Goal: Task Accomplishment & Management: Complete application form

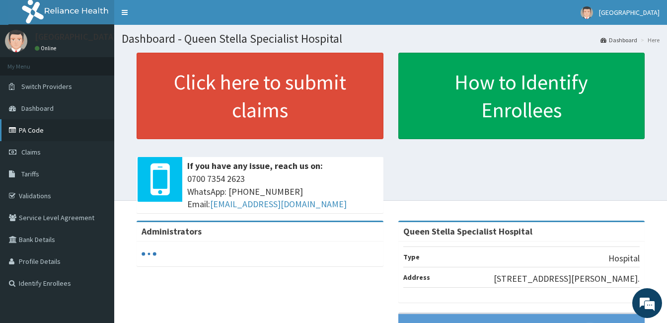
click at [30, 127] on link "PA Code" at bounding box center [57, 130] width 114 height 22
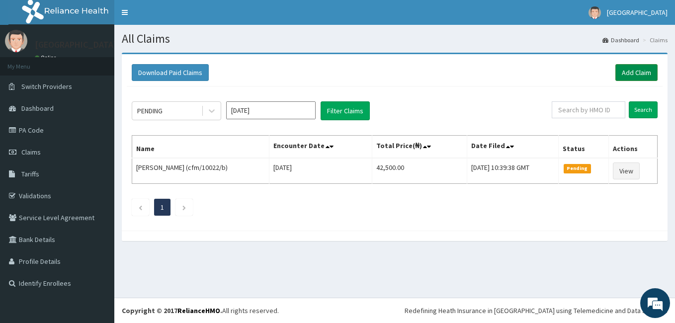
click at [623, 75] on link "Add Claim" at bounding box center [636, 72] width 42 height 17
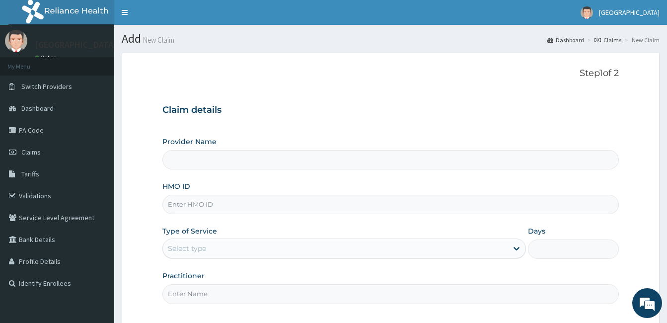
click at [200, 203] on input "HMO ID" at bounding box center [390, 204] width 456 height 19
type input "Queen Stella Specialist Hospital"
type input "oht/11550/a"
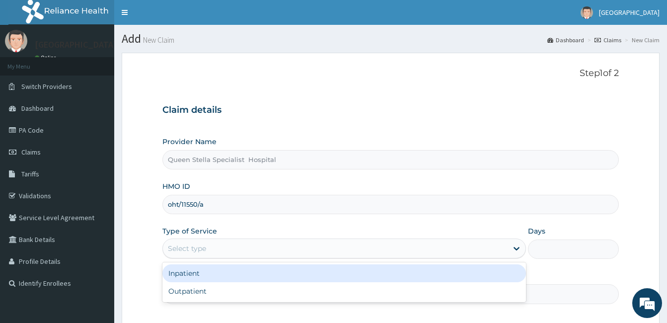
click at [218, 241] on div "Select type" at bounding box center [335, 248] width 345 height 16
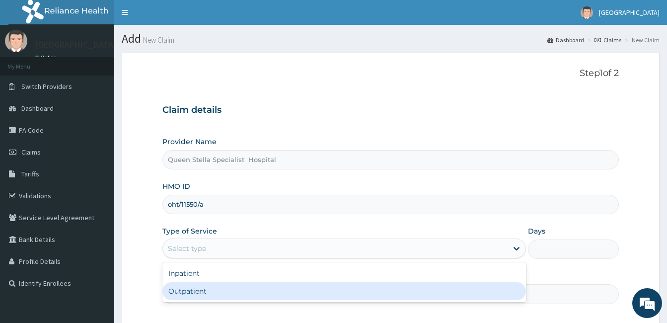
click at [214, 292] on div "Outpatient" at bounding box center [344, 291] width 364 height 18
type input "1"
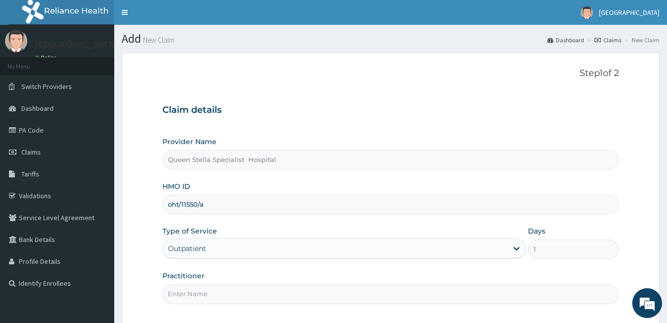
click at [214, 292] on input "Practitioner" at bounding box center [390, 293] width 456 height 19
type input "d"
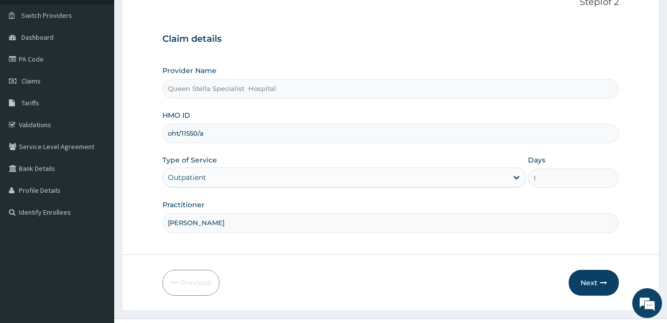
scroll to position [79, 0]
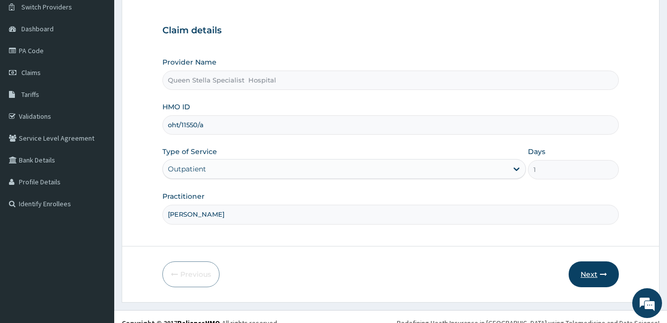
type input "DR BASSEY"
click at [598, 276] on button "Next" at bounding box center [594, 274] width 50 height 26
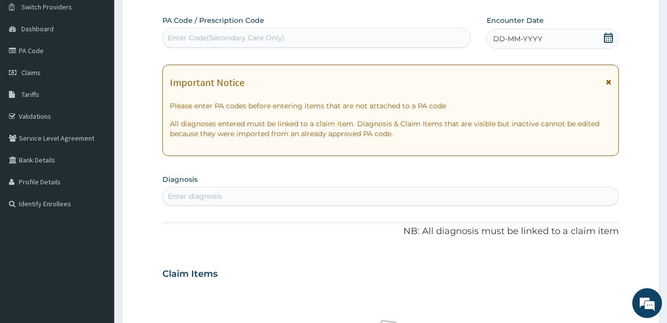
click at [609, 39] on icon at bounding box center [608, 38] width 10 height 10
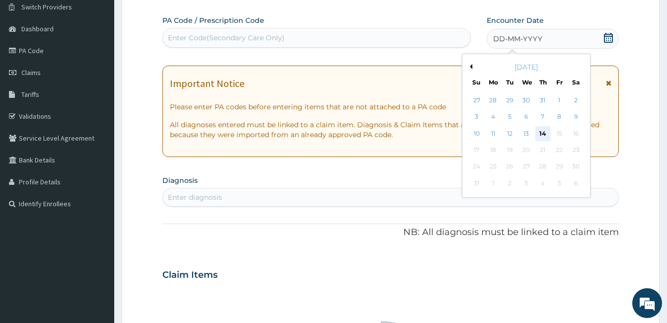
click at [545, 130] on div "14" at bounding box center [542, 133] width 15 height 15
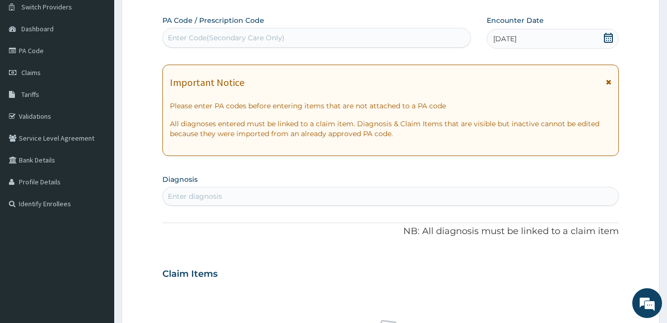
click at [189, 33] on div "Enter Code(Secondary Care Only)" at bounding box center [226, 38] width 117 height 10
paste input "PA/FE269C"
type input "PA/FE269C"
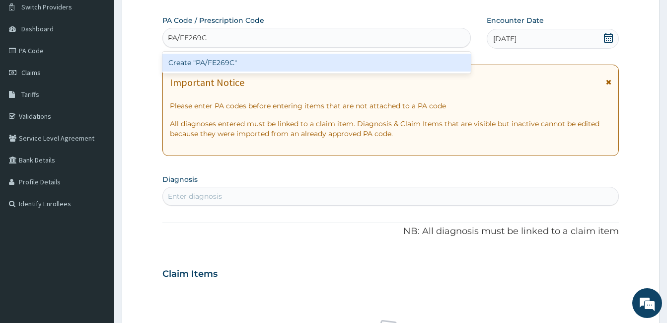
click at [207, 69] on div "Create "PA/FE269C"" at bounding box center [316, 63] width 308 height 18
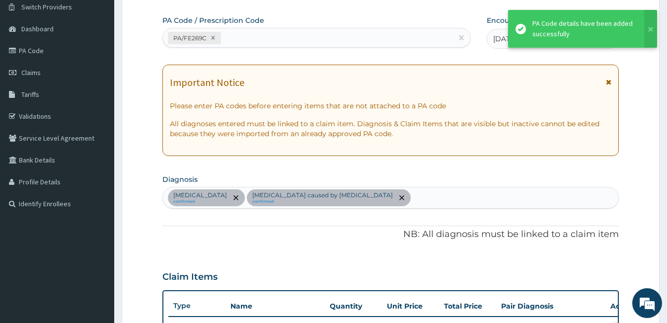
scroll to position [360, 0]
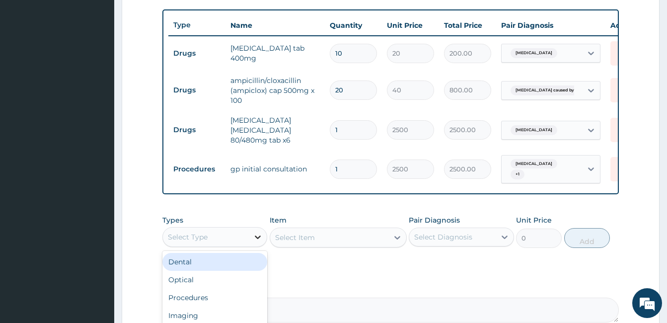
click at [258, 235] on icon at bounding box center [258, 237] width 10 height 10
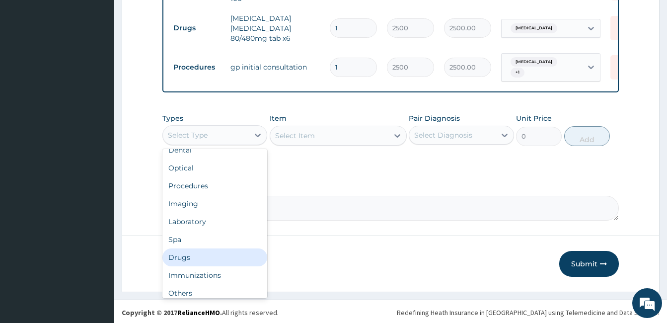
scroll to position [20, 0]
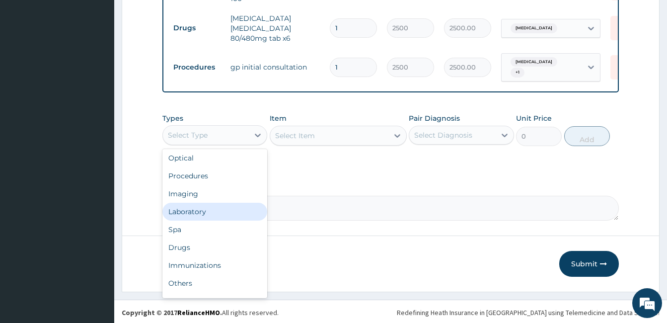
click at [227, 211] on div "Laboratory" at bounding box center [214, 212] width 105 height 18
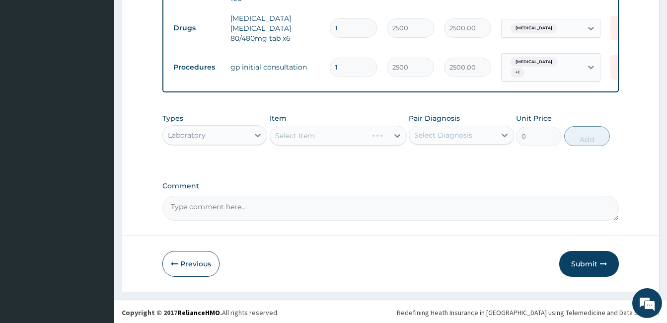
click at [295, 130] on div "Select Item" at bounding box center [338, 136] width 137 height 20
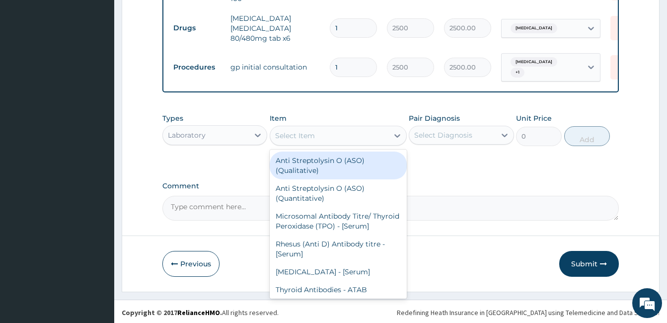
click at [295, 131] on div "Select Item" at bounding box center [295, 136] width 40 height 10
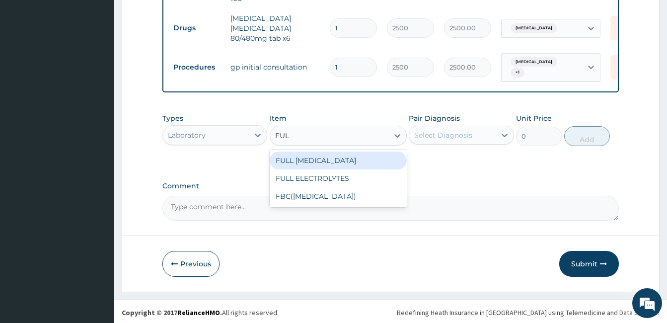
type input "FULL"
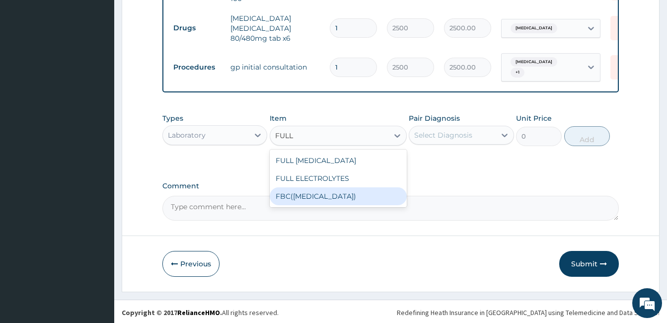
click at [318, 195] on div "FBC(FULL BLOOD COUNT)" at bounding box center [338, 196] width 137 height 18
type input "4000"
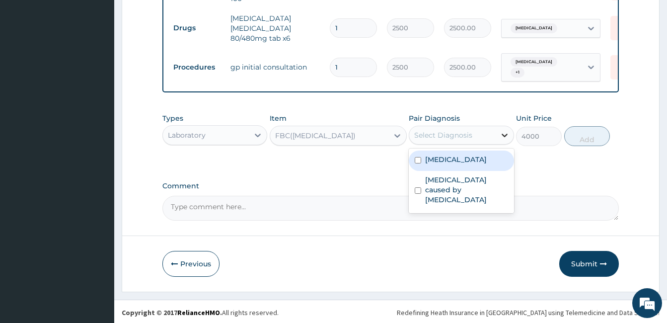
click at [505, 135] on icon at bounding box center [505, 135] width 10 height 10
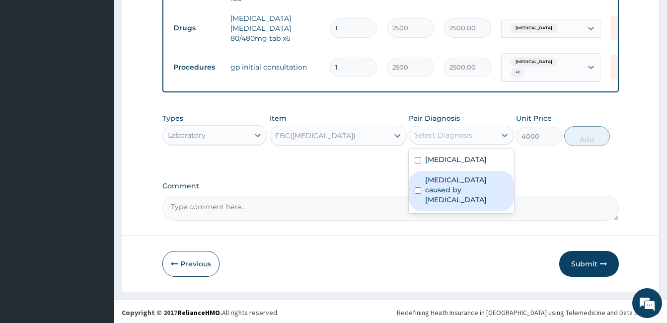
click at [416, 187] on input "checkbox" at bounding box center [418, 190] width 6 height 6
checkbox input "true"
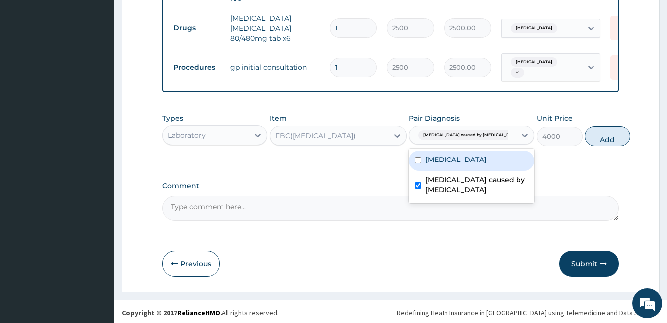
click at [585, 132] on button "Add" at bounding box center [608, 136] width 46 height 20
type input "0"
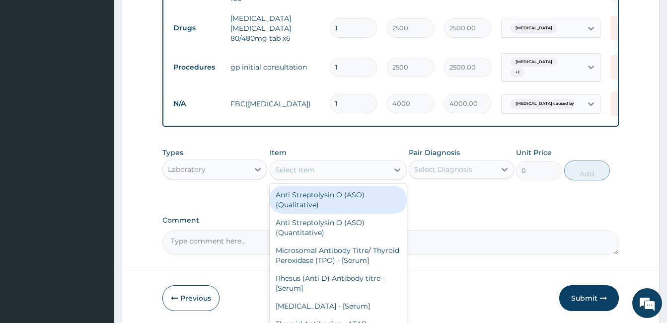
click at [283, 168] on div "Select Item" at bounding box center [295, 170] width 40 height 10
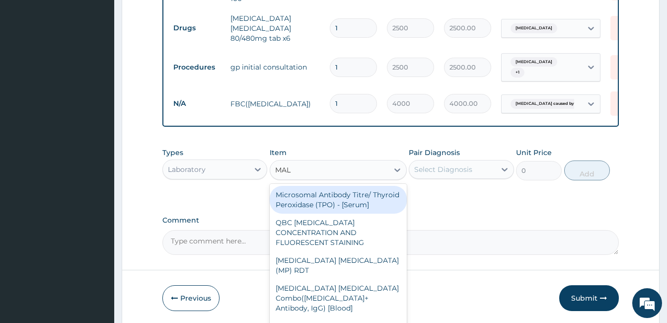
type input "MALA"
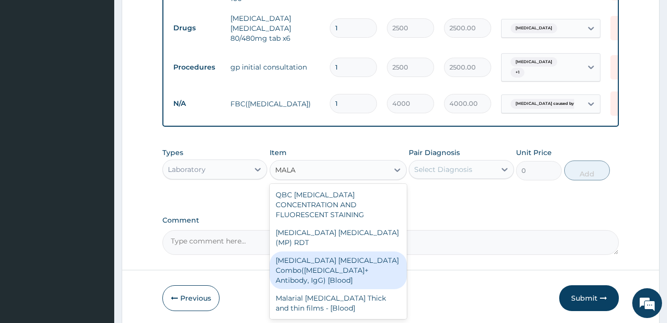
click at [302, 251] on div "Malaria Parasite Combo(Blood Film+ Antibody, IgG) [Blood]" at bounding box center [338, 270] width 137 height 38
type input "2200"
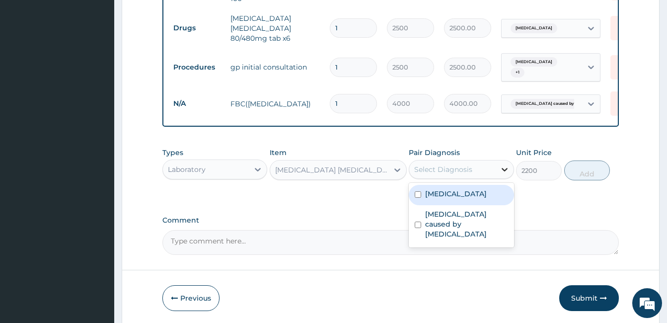
click at [505, 168] on icon at bounding box center [505, 169] width 6 height 3
click at [419, 193] on input "checkbox" at bounding box center [418, 194] width 6 height 6
checkbox input "true"
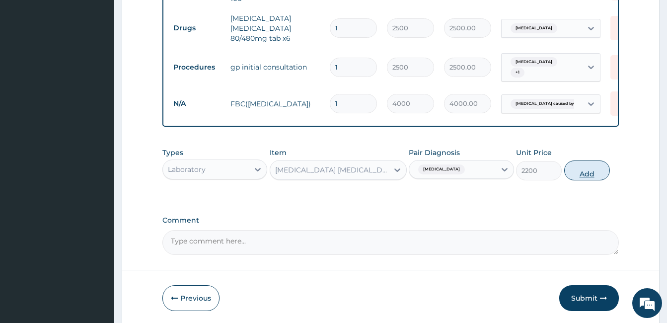
click at [581, 166] on button "Add" at bounding box center [587, 170] width 46 height 20
type input "0"
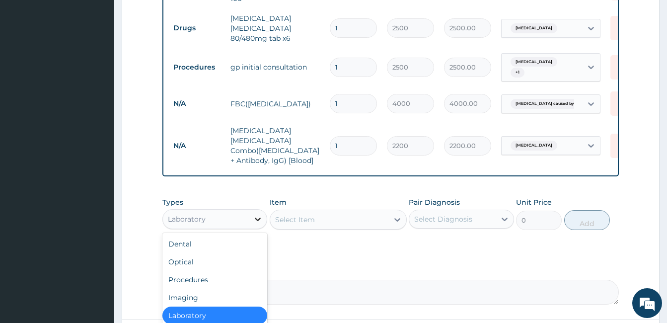
click at [256, 214] on icon at bounding box center [258, 219] width 10 height 10
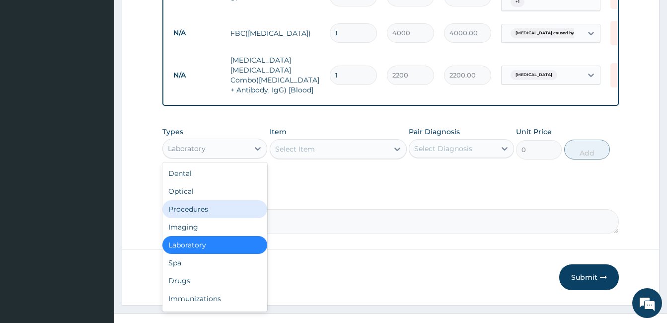
scroll to position [536, 0]
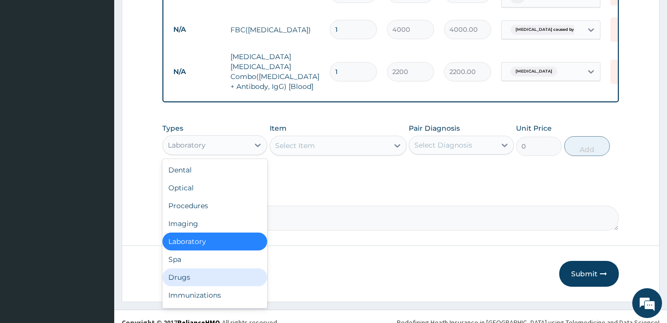
click at [183, 268] on div "Drugs" at bounding box center [214, 277] width 105 height 18
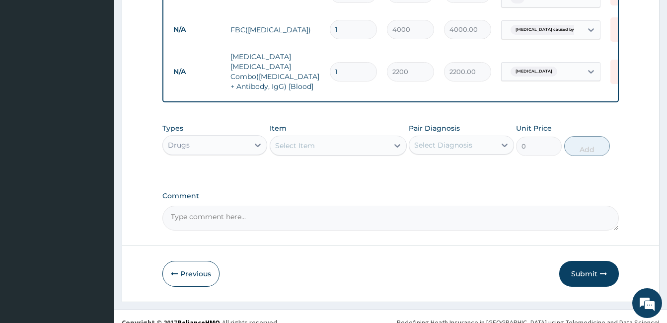
click at [285, 136] on div "Select Item" at bounding box center [338, 146] width 137 height 20
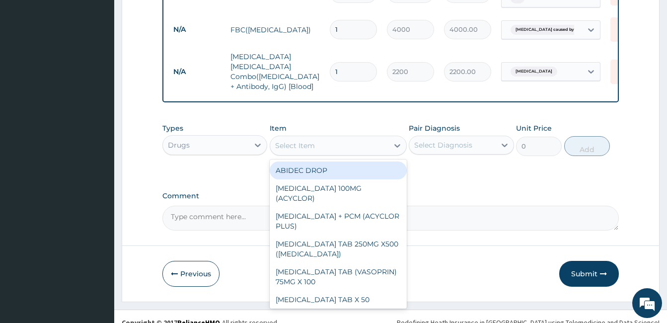
click at [285, 141] on div "Select Item" at bounding box center [295, 146] width 40 height 10
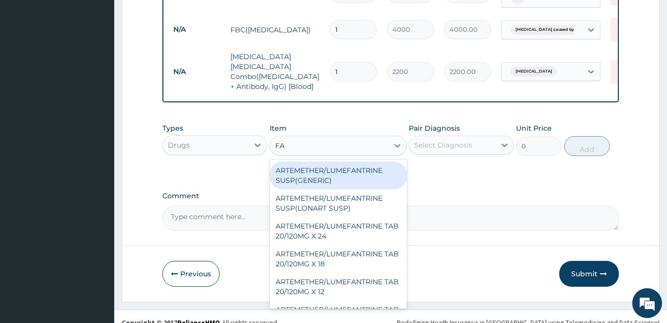
type input "F"
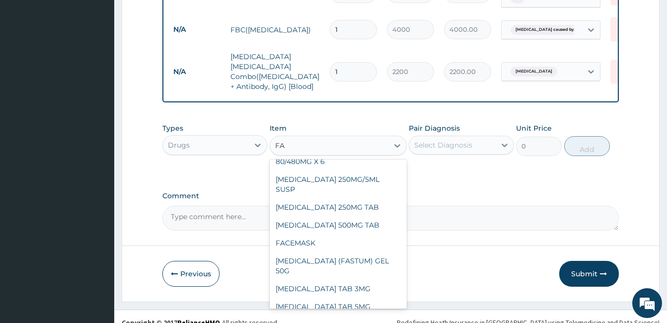
scroll to position [203, 0]
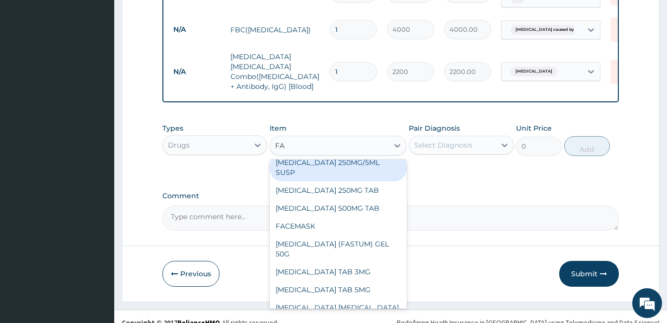
type input "FA"
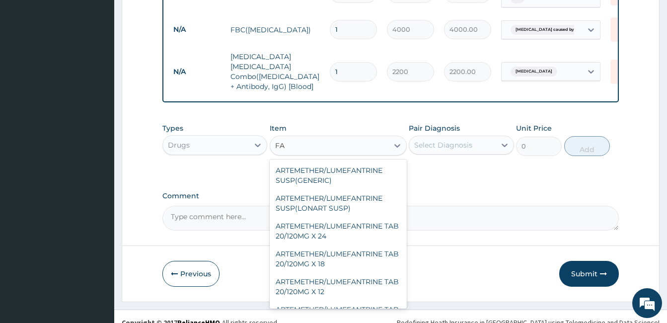
type input "F"
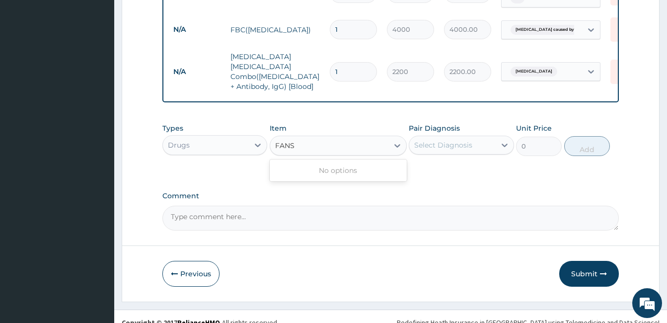
type input "FANS"
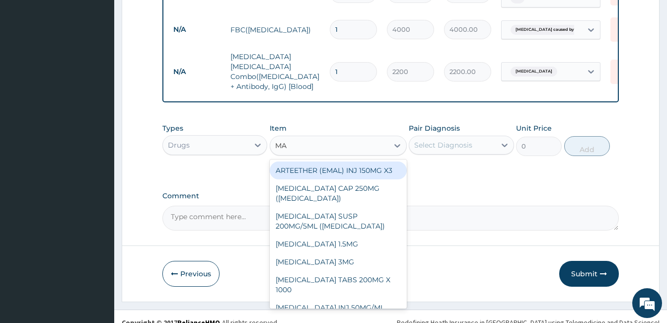
type input "M"
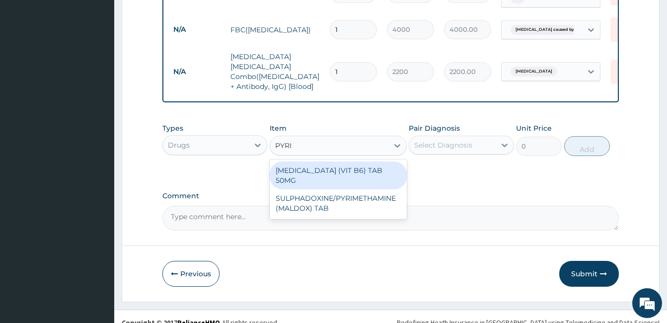
type input "PYRI"
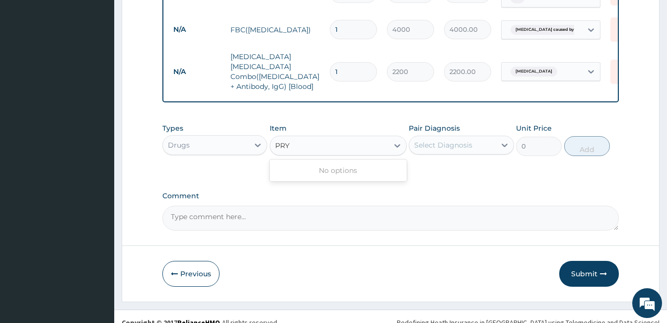
type input "PRY"
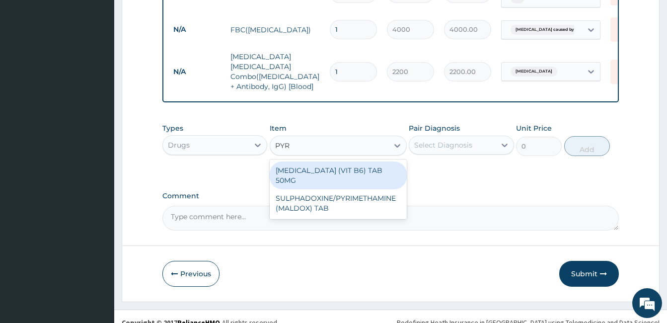
type input "PYRI"
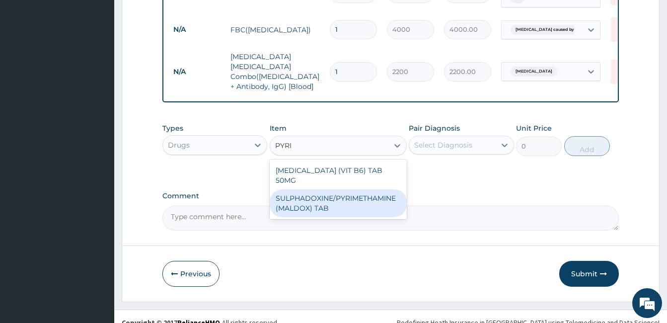
click at [372, 189] on div "SULPHADOXINE/PYRIMETHAMINE (MALDOX) TAB" at bounding box center [338, 203] width 137 height 28
type input "150"
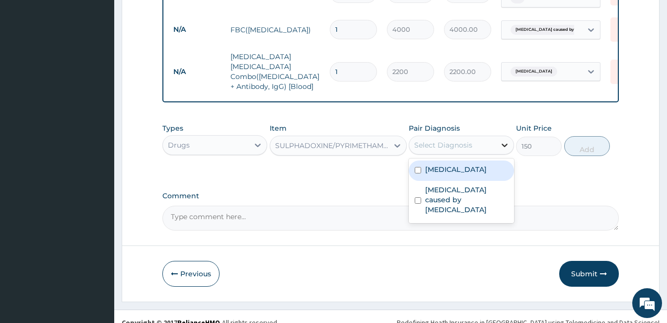
click at [505, 140] on icon at bounding box center [505, 145] width 10 height 10
click at [415, 167] on input "checkbox" at bounding box center [418, 170] width 6 height 6
checkbox input "true"
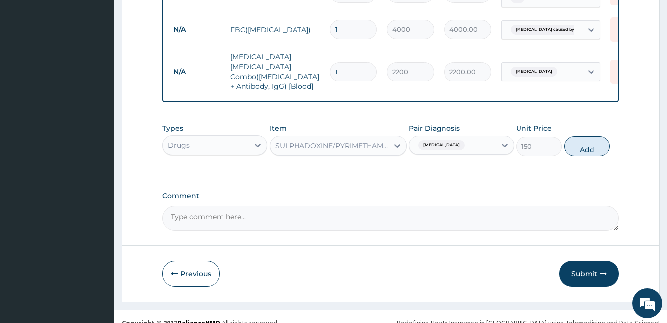
click at [580, 140] on button "Add" at bounding box center [587, 146] width 46 height 20
type input "0"
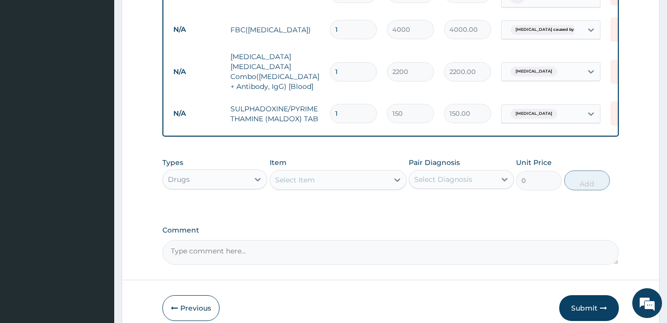
type input "0.00"
type input "3"
type input "450.00"
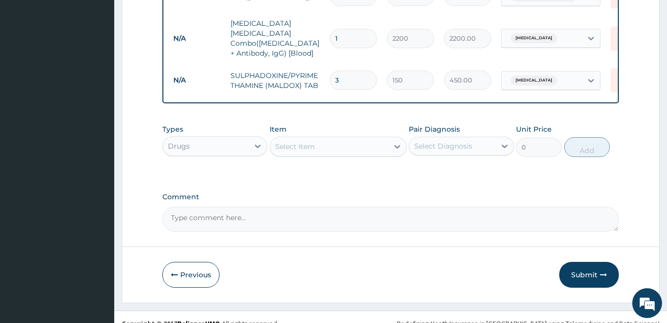
scroll to position [570, 0]
type input "3"
click at [578, 263] on button "Submit" at bounding box center [589, 274] width 60 height 26
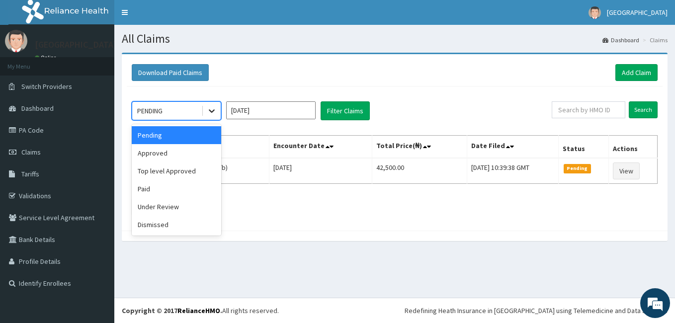
click at [211, 111] on icon at bounding box center [212, 111] width 6 height 3
click at [202, 149] on div "Approved" at bounding box center [176, 153] width 89 height 18
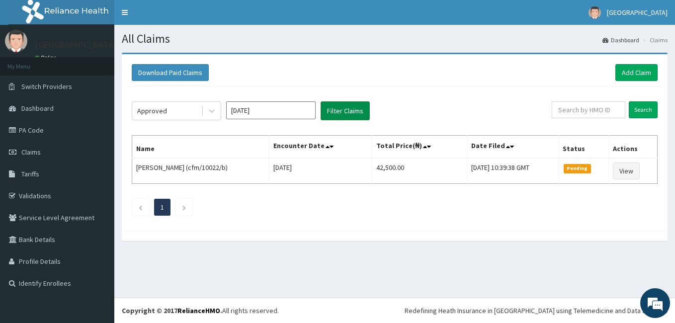
click at [332, 114] on button "Filter Claims" at bounding box center [344, 110] width 49 height 19
